Goal: Find specific page/section: Find specific page/section

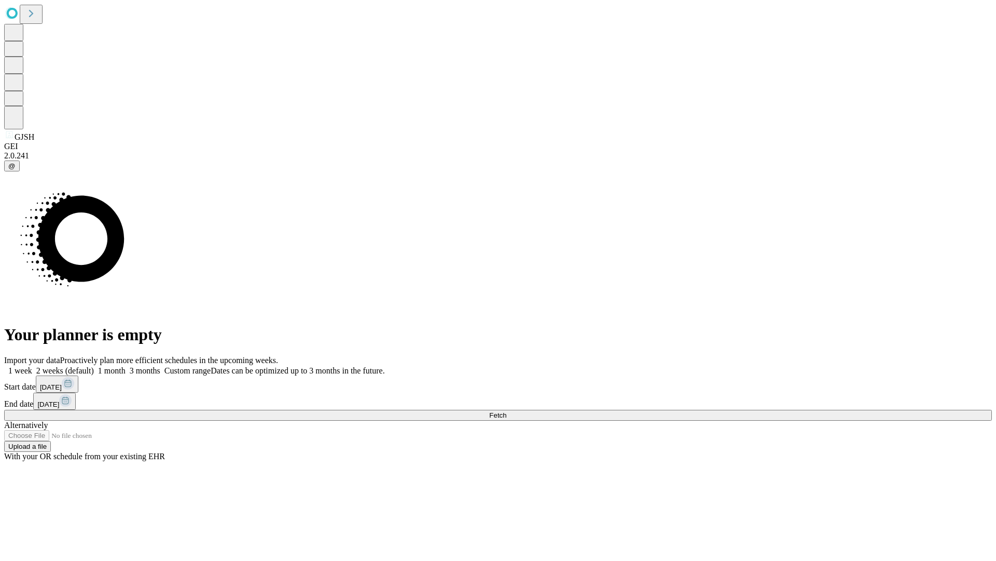
click at [507, 411] on span "Fetch" at bounding box center [497, 415] width 17 height 8
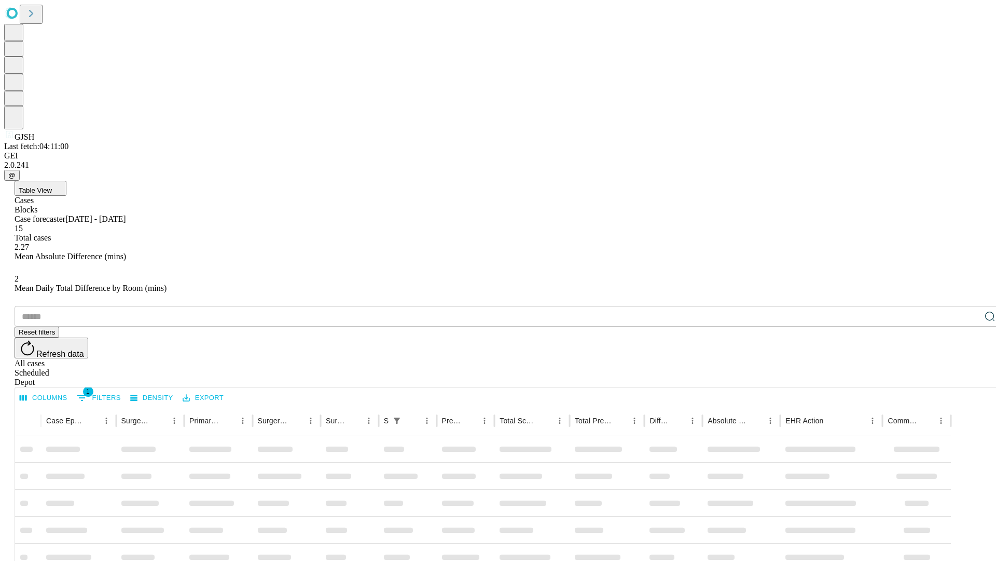
click at [970, 377] on div "Depot" at bounding box center [509, 381] width 988 height 9
